Goal: Use online tool/utility: Use online tool/utility

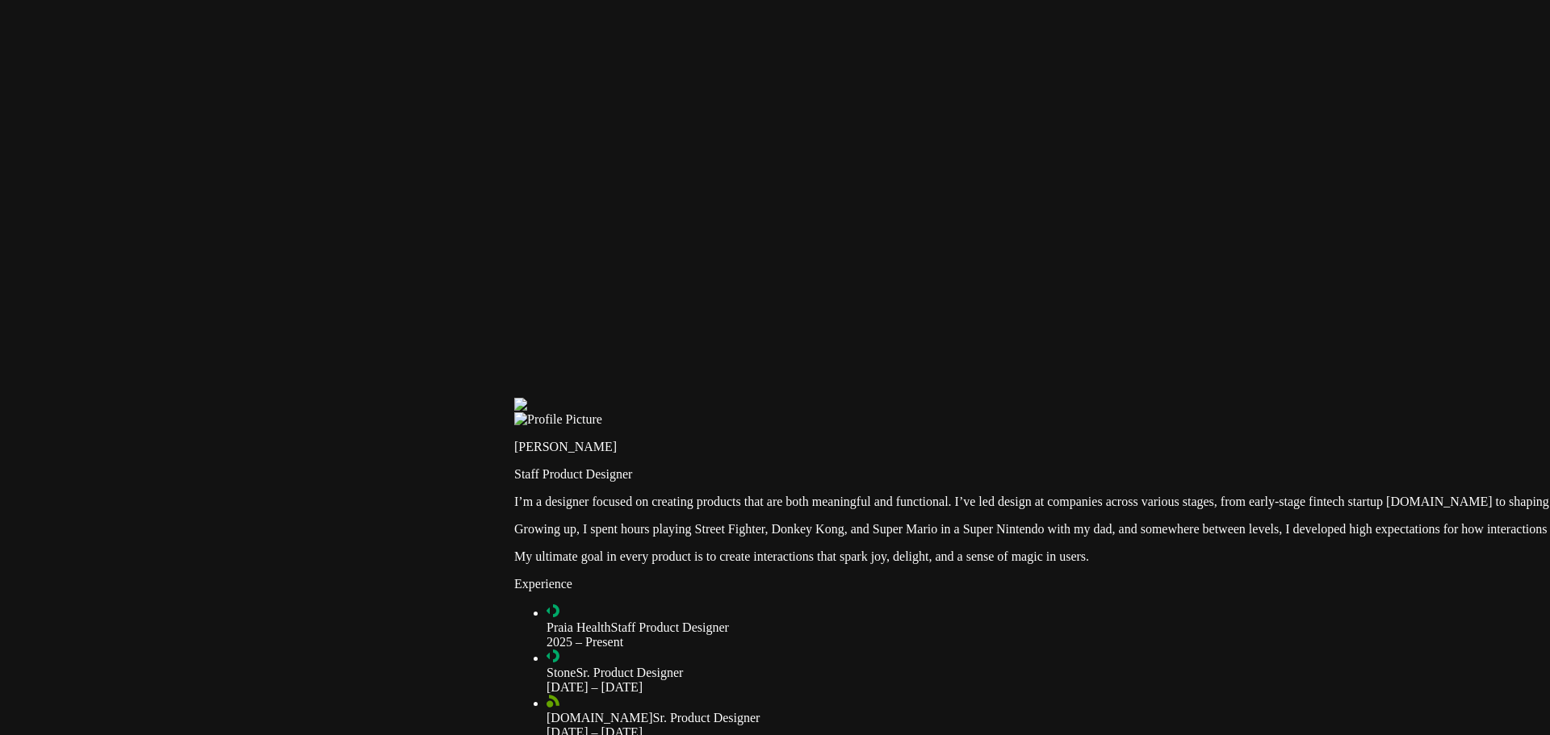
drag, startPoint x: 381, startPoint y: 94, endPoint x: 953, endPoint y: 422, distance: 659.5
click at [953, 398] on div at bounding box center [1282, 398] width 1537 height 0
type input "0.8"
drag, startPoint x: 511, startPoint y: 204, endPoint x: 535, endPoint y: 204, distance: 24.2
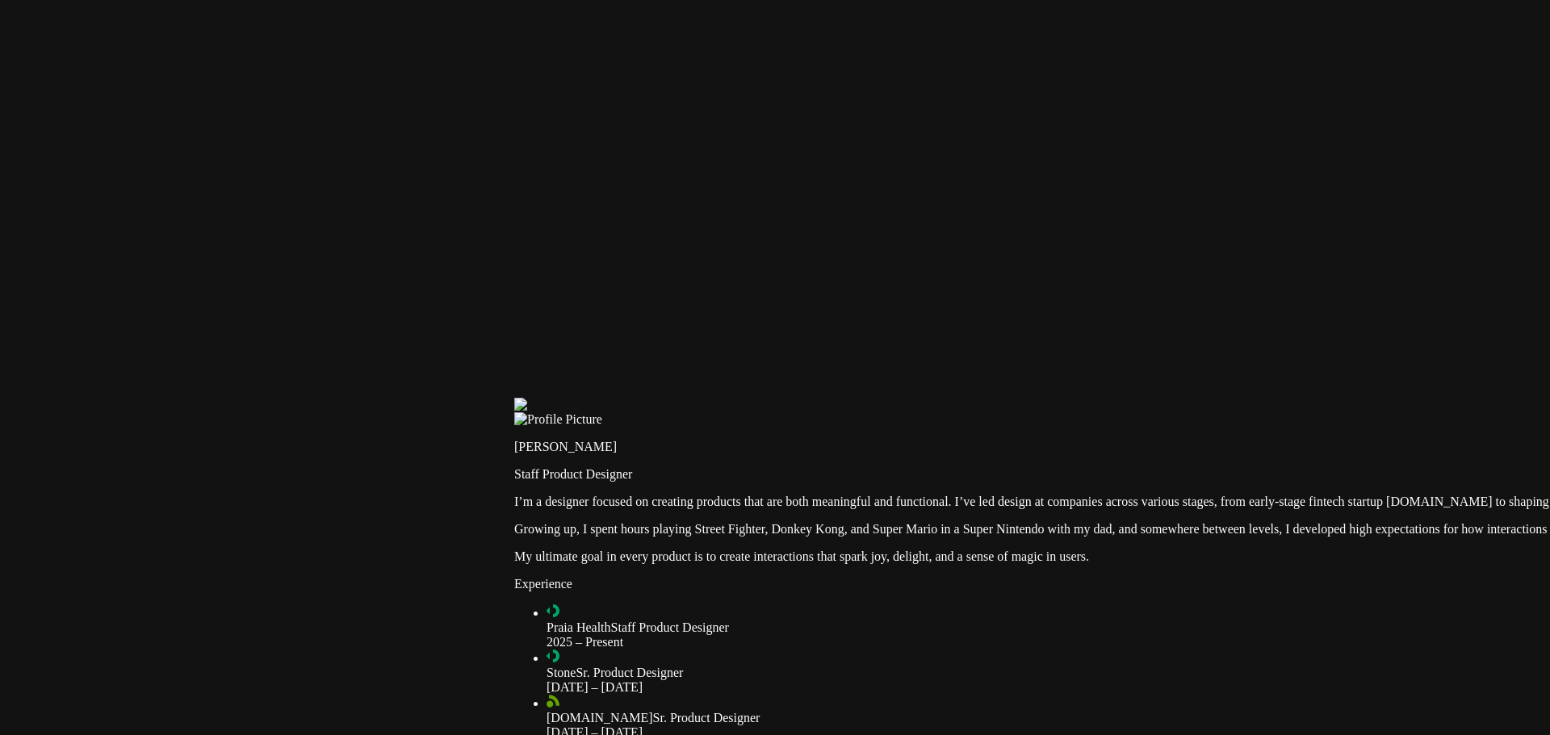
type input "1"
drag, startPoint x: 512, startPoint y: 185, endPoint x: 551, endPoint y: 185, distance: 39.6
type input "2"
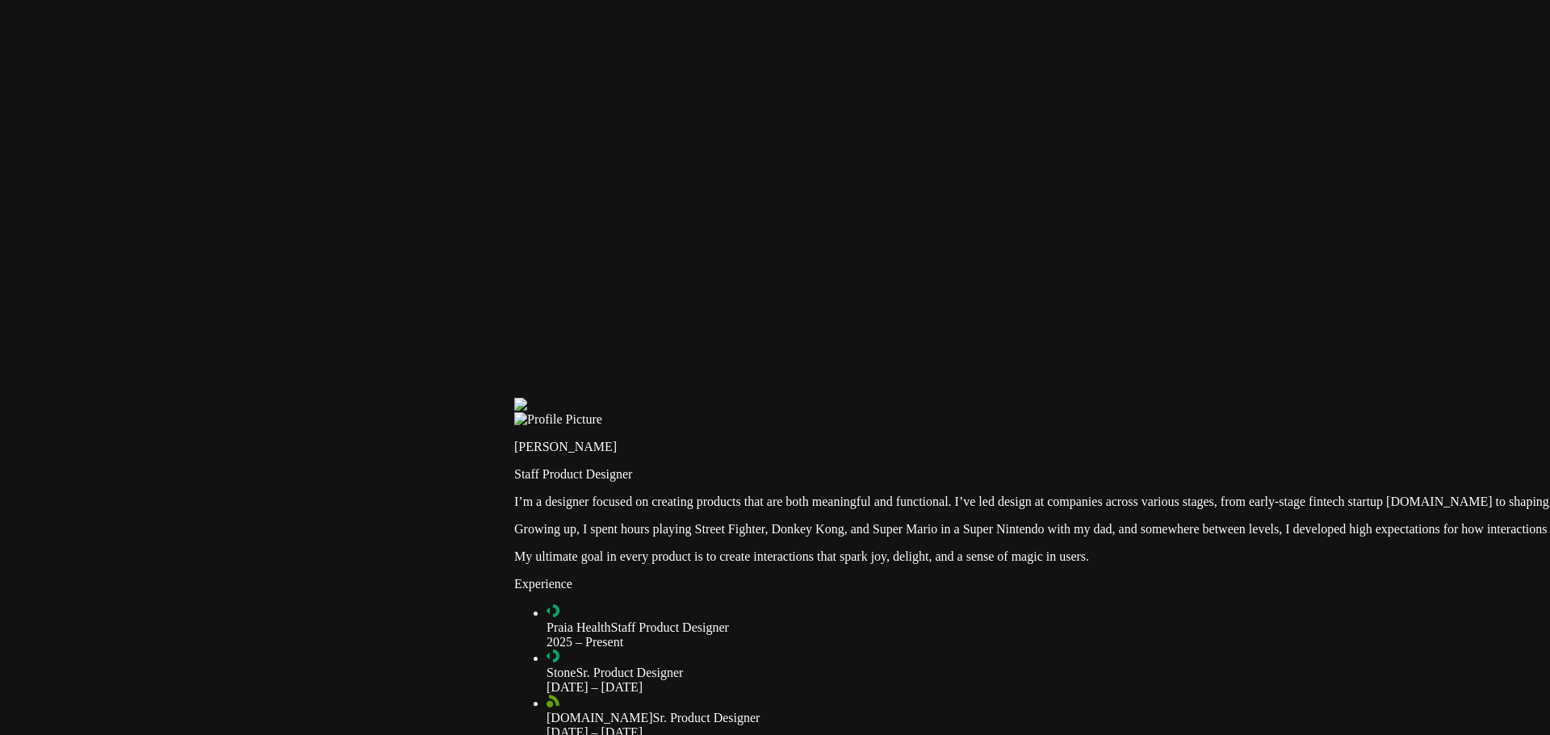
type input "0.3"
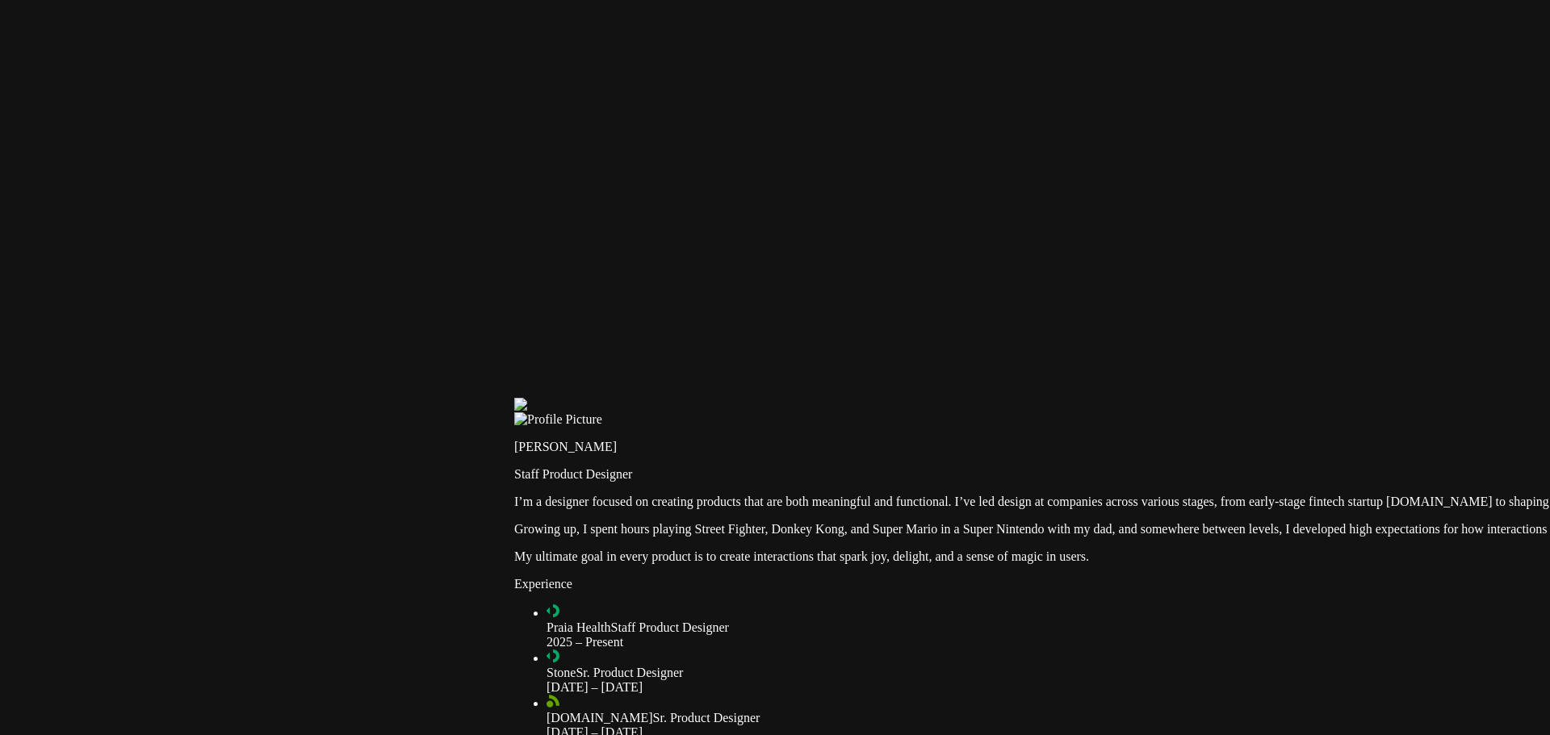
type input "0.6"
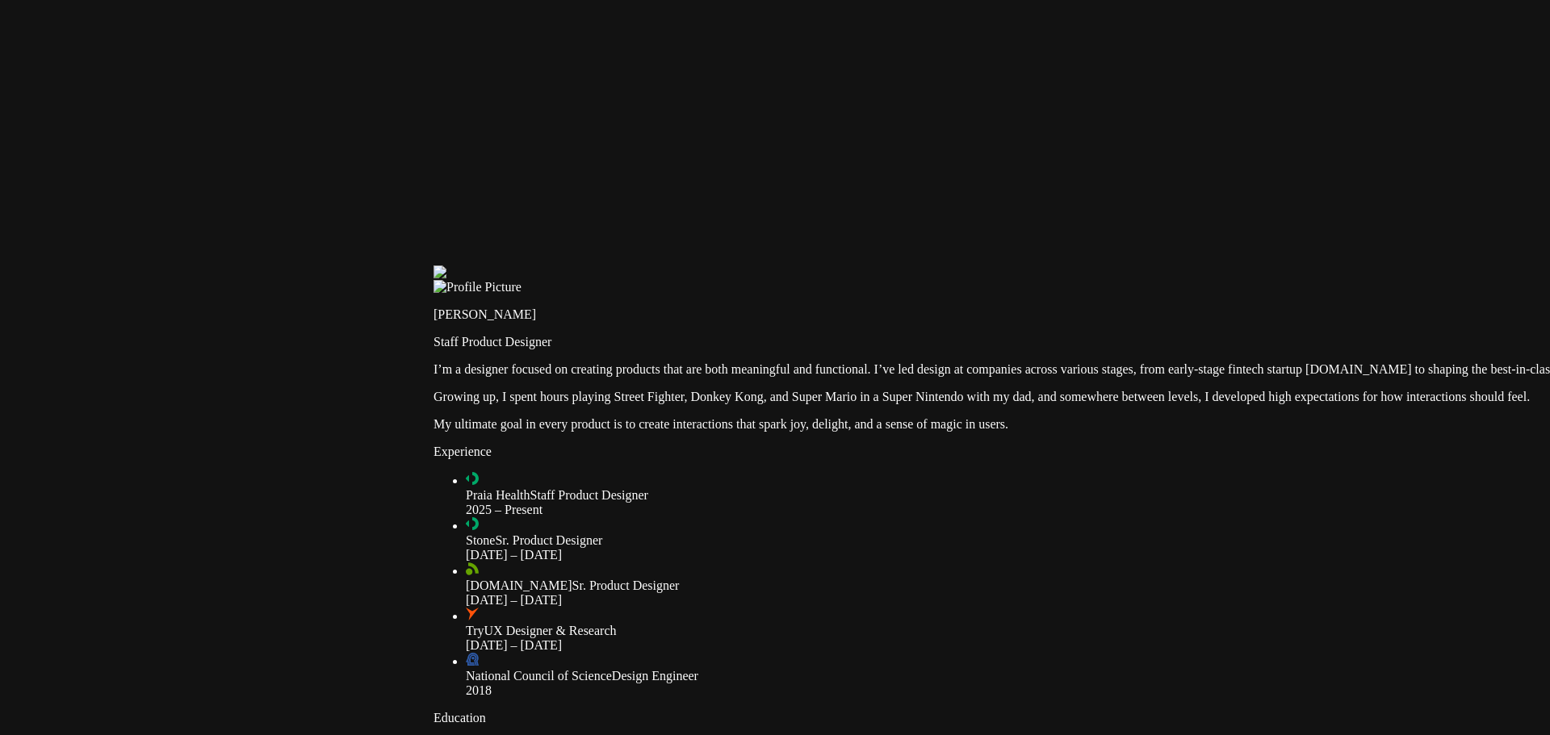
click at [694, 266] on div at bounding box center [1201, 266] width 1537 height 0
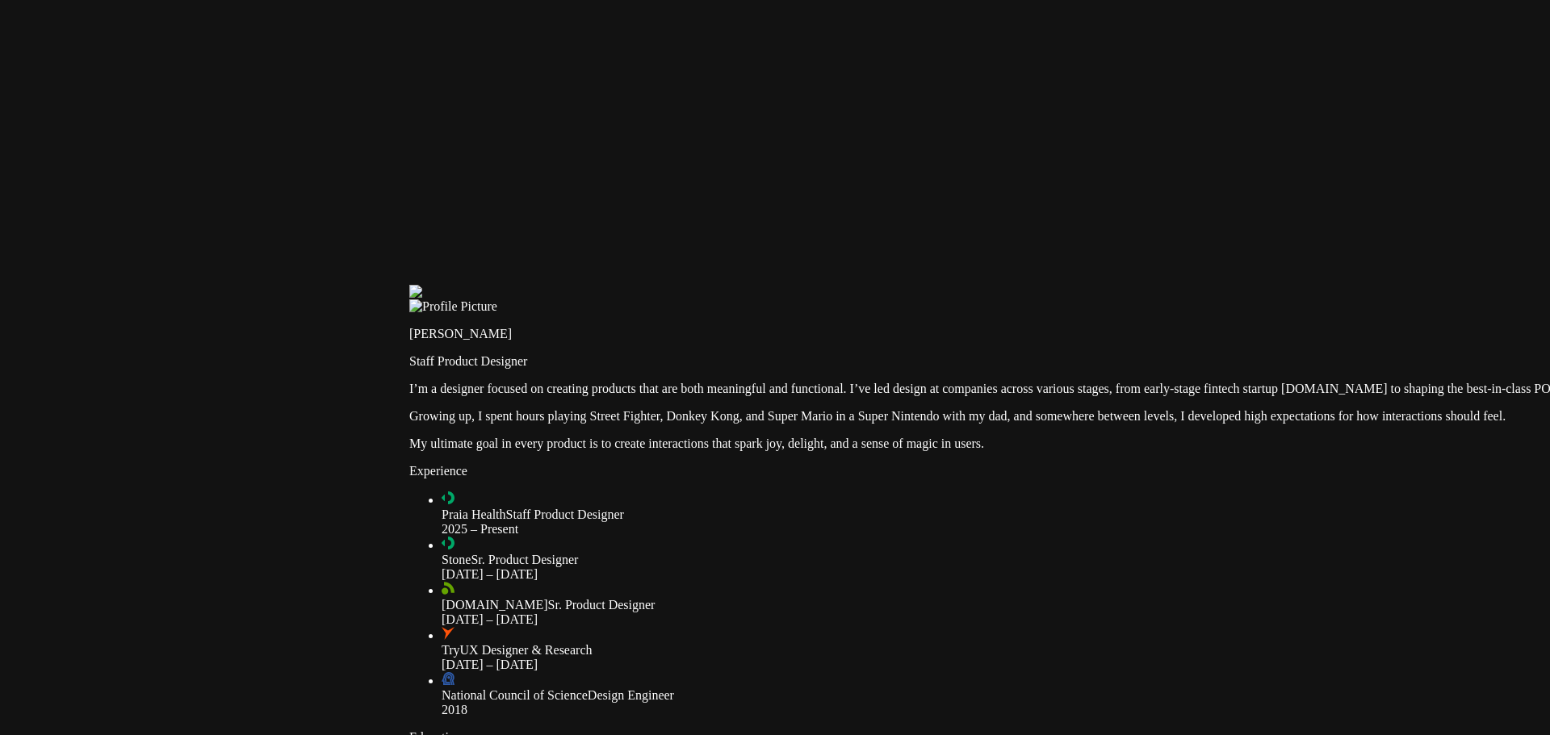
drag, startPoint x: 811, startPoint y: 290, endPoint x: 776, endPoint y: 319, distance: 45.3
click at [776, 285] on div at bounding box center [1177, 285] width 1537 height 0
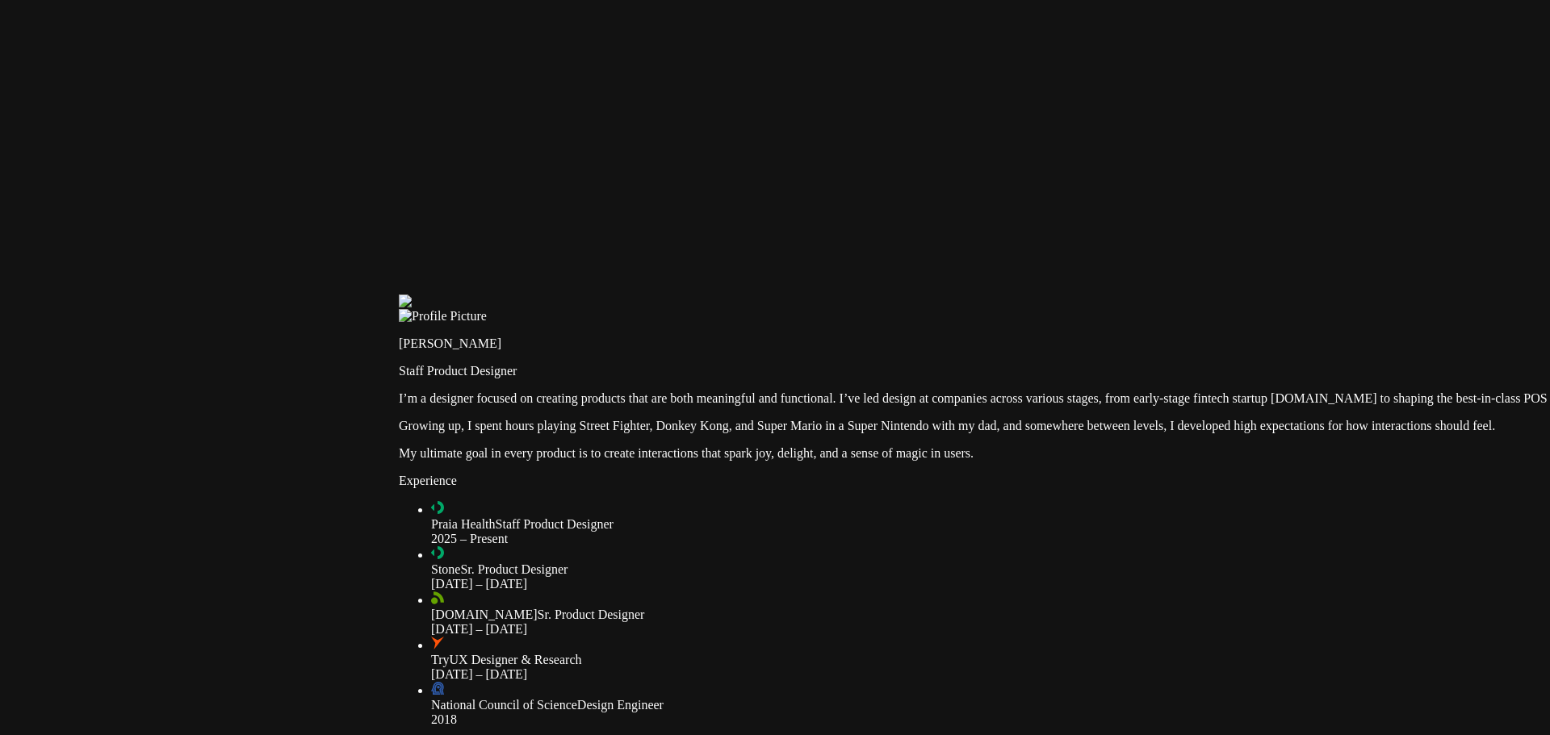
type input "0.7"
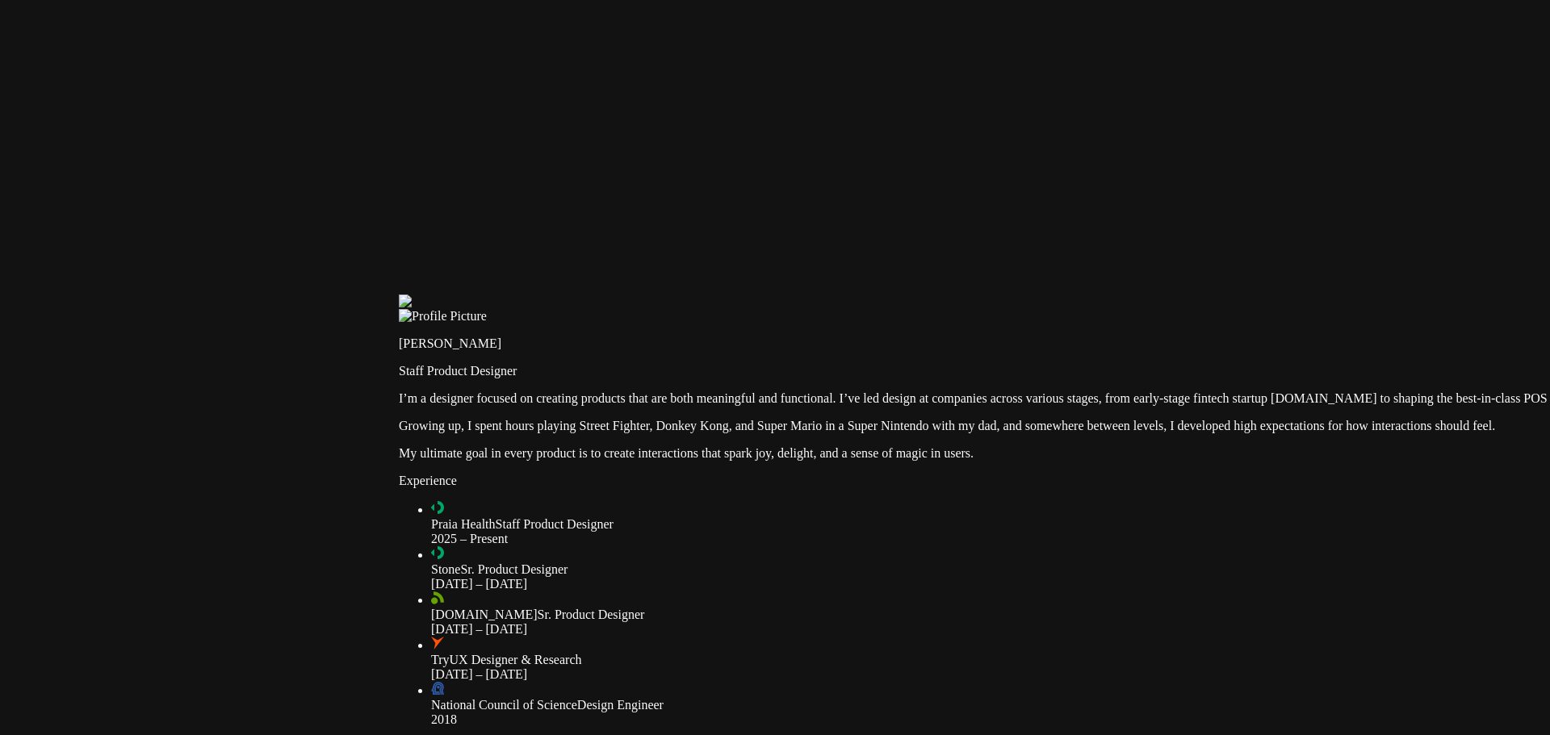
checkbox input "false"
type input "0.7"
checkbox input "true"
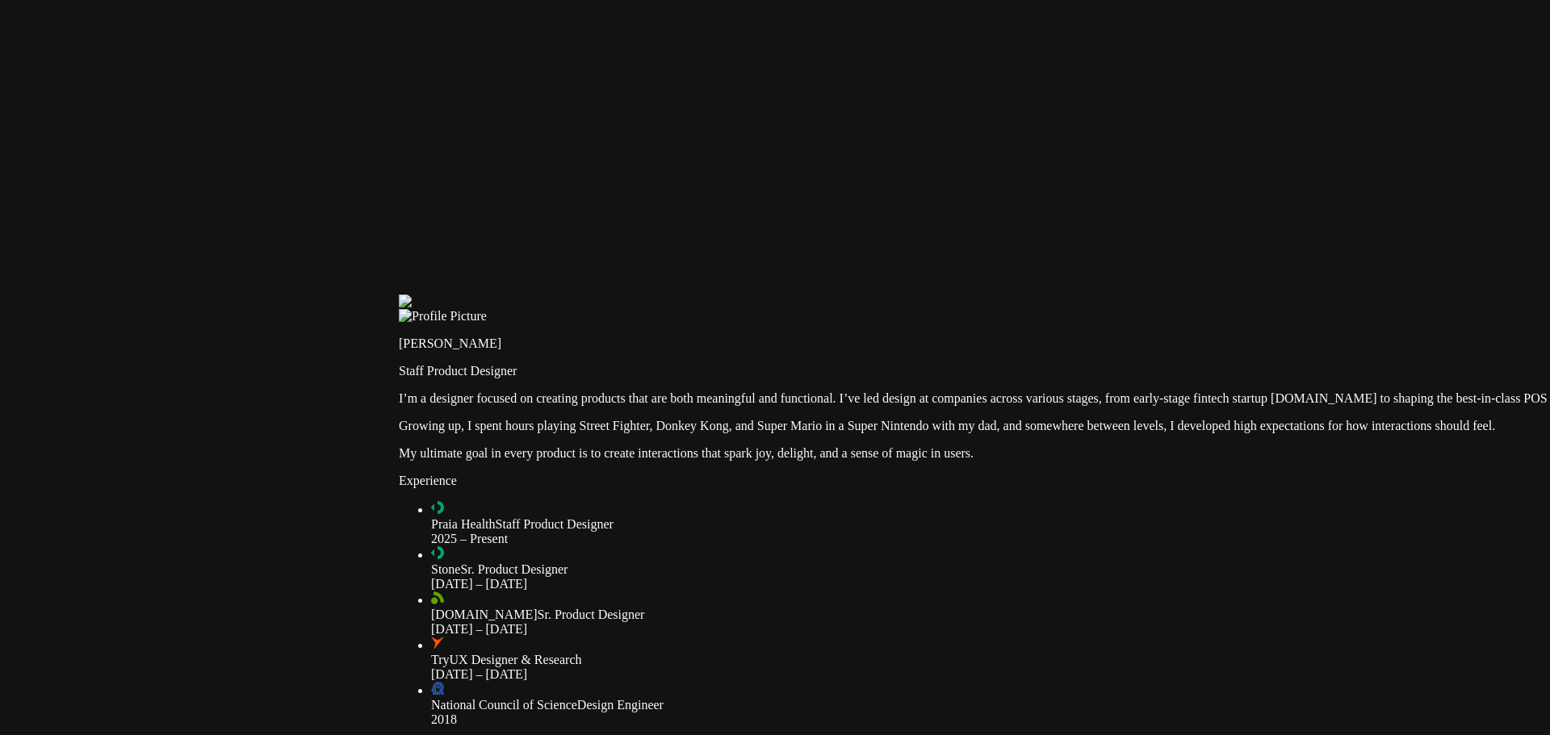
type input "0.7"
checkbox input "false"
type input "0.7"
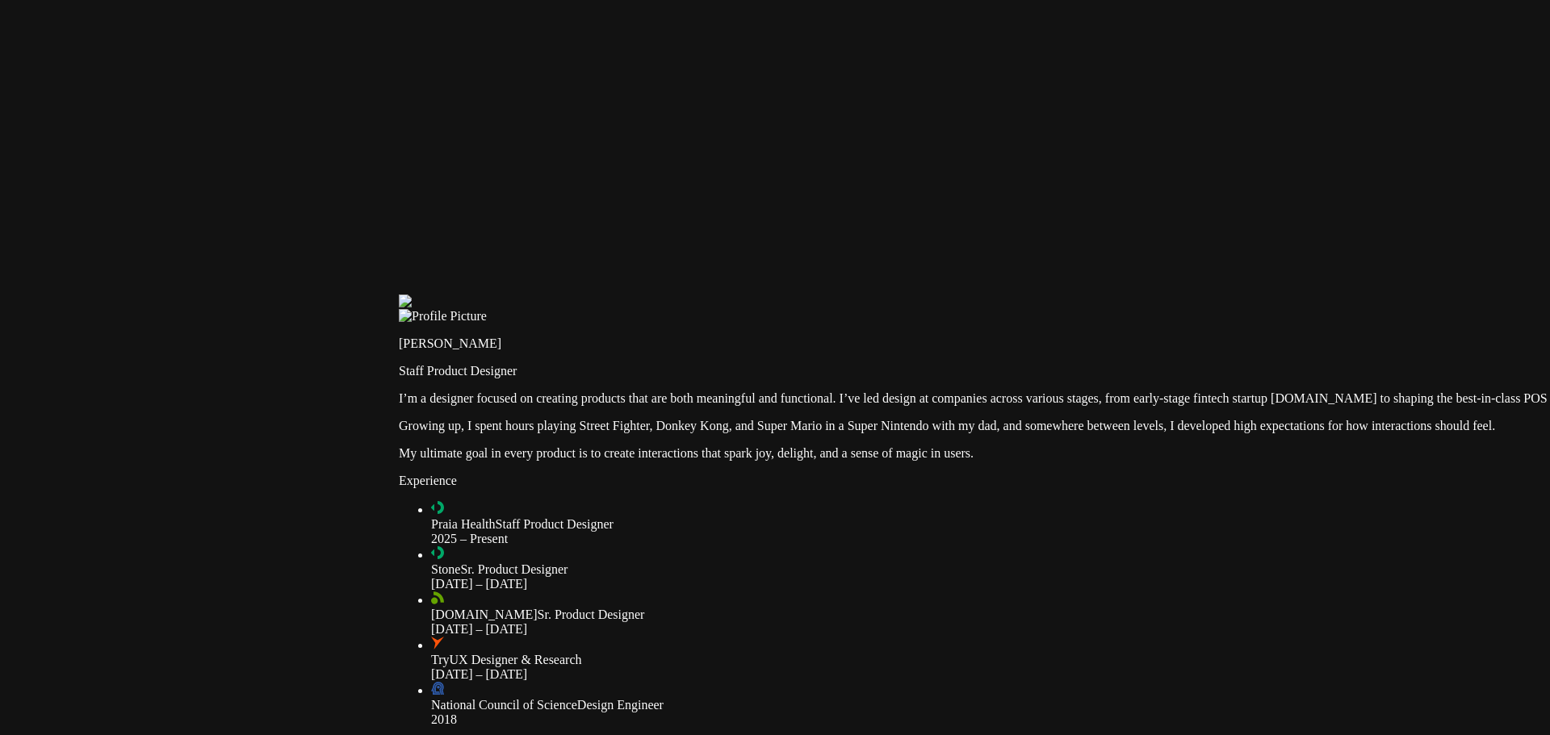
checkbox input "true"
drag, startPoint x: 395, startPoint y: 84, endPoint x: 377, endPoint y: 82, distance: 17.8
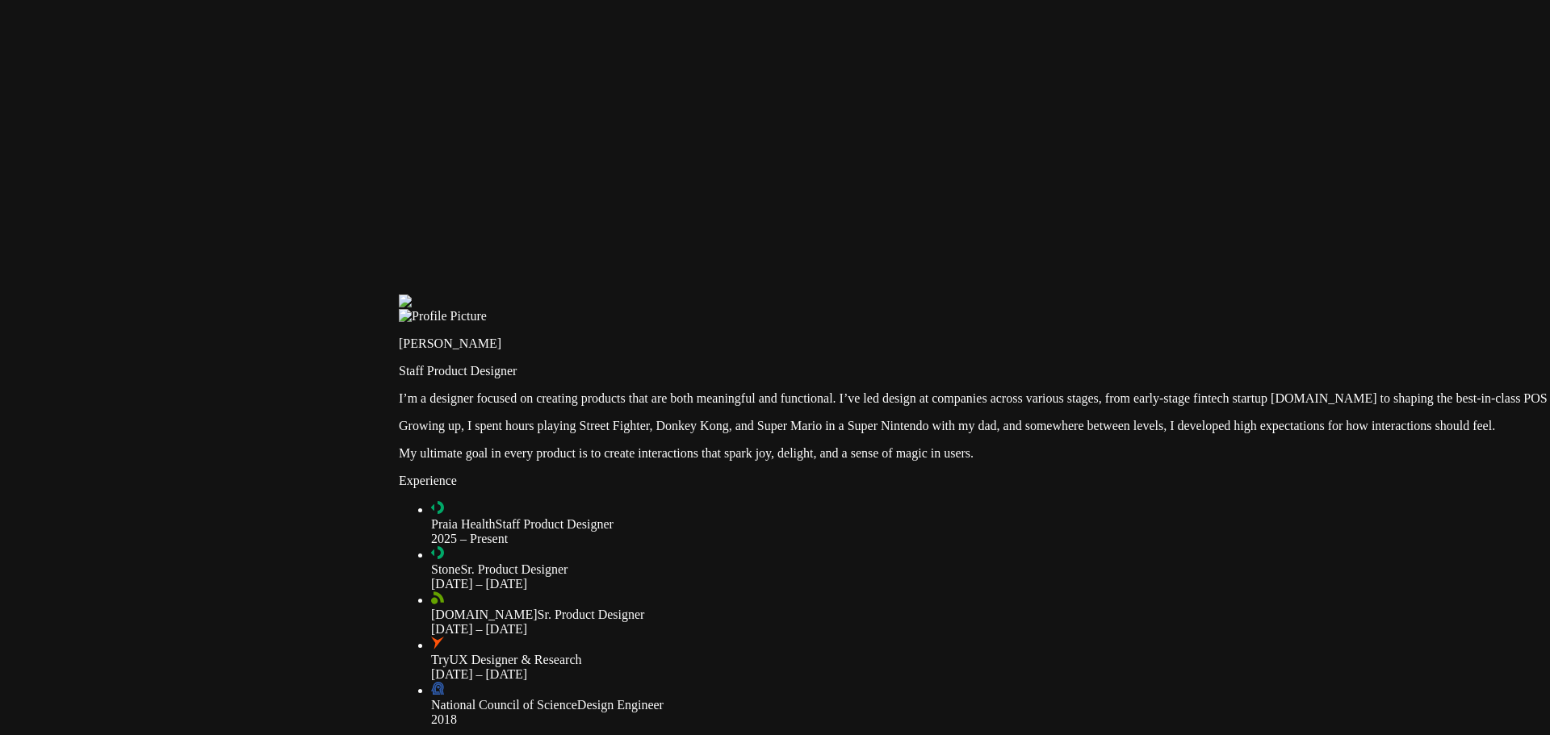
drag, startPoint x: 377, startPoint y: 82, endPoint x: 466, endPoint y: 78, distance: 88.9
type input "2"
drag, startPoint x: 399, startPoint y: 102, endPoint x: 459, endPoint y: 106, distance: 60.7
type input "1"
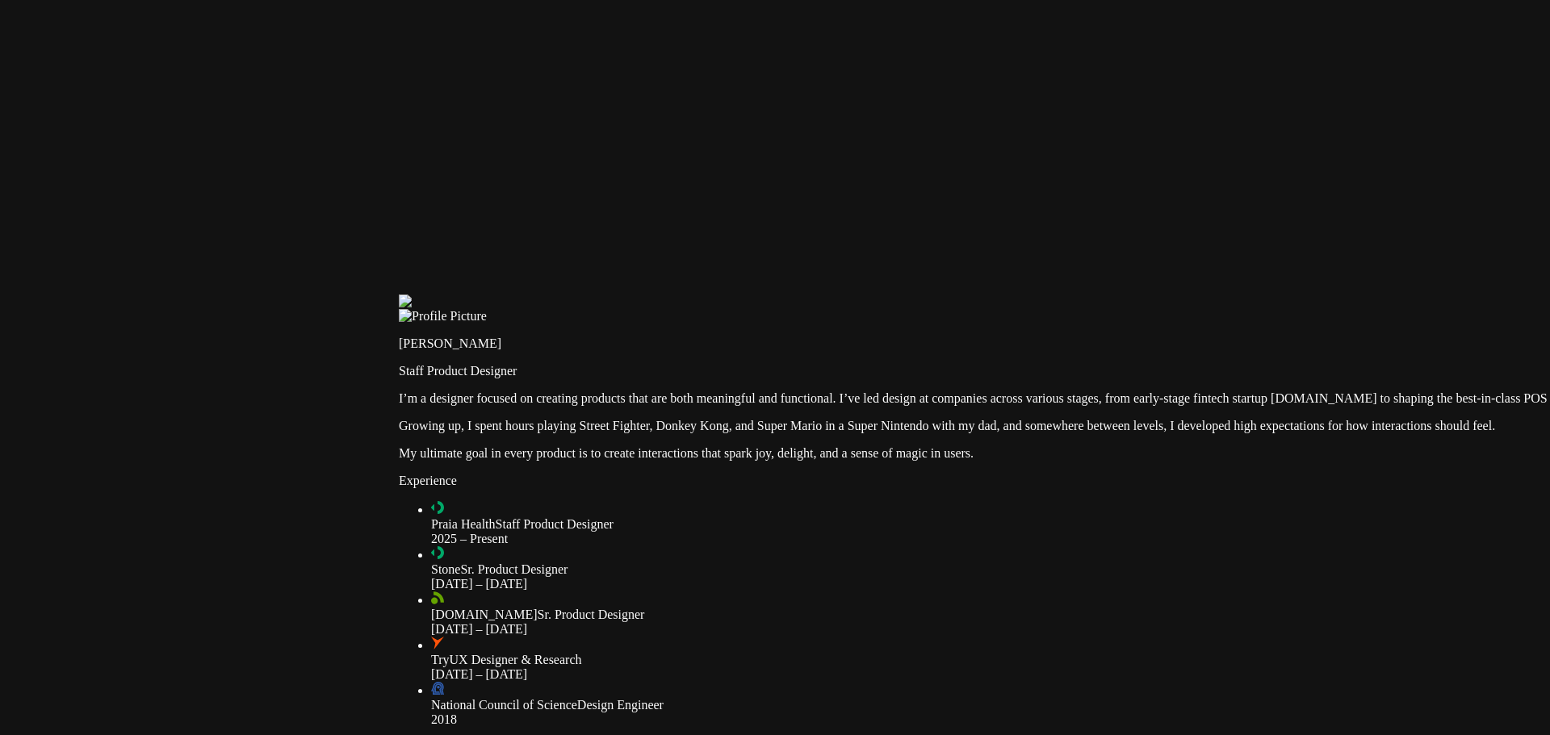
drag, startPoint x: 403, startPoint y: 80, endPoint x: 437, endPoint y: 80, distance: 34.7
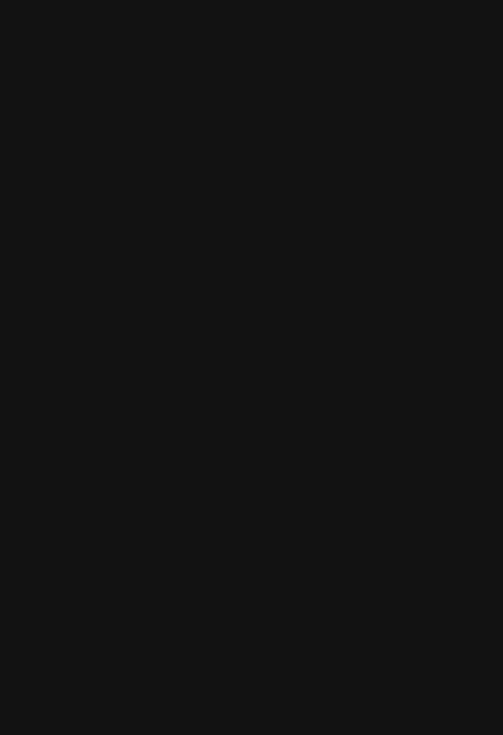
drag, startPoint x: 290, startPoint y: 81, endPoint x: 248, endPoint y: 82, distance: 42.0
type input "0"
drag, startPoint x: 271, startPoint y: 100, endPoint x: 206, endPoint y: 103, distance: 65.4
type input "0"
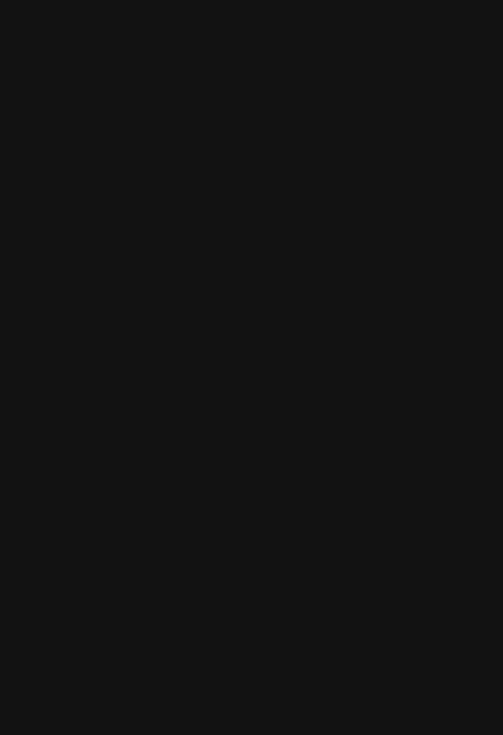
type input "1.4"
drag, startPoint x: 247, startPoint y: 101, endPoint x: 286, endPoint y: 105, distance: 39.0
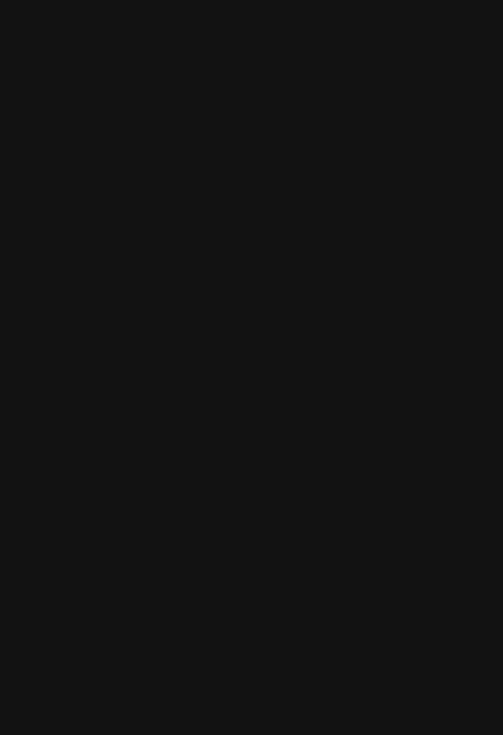
type input "1"
